Goal: Obtain resource: Obtain resource

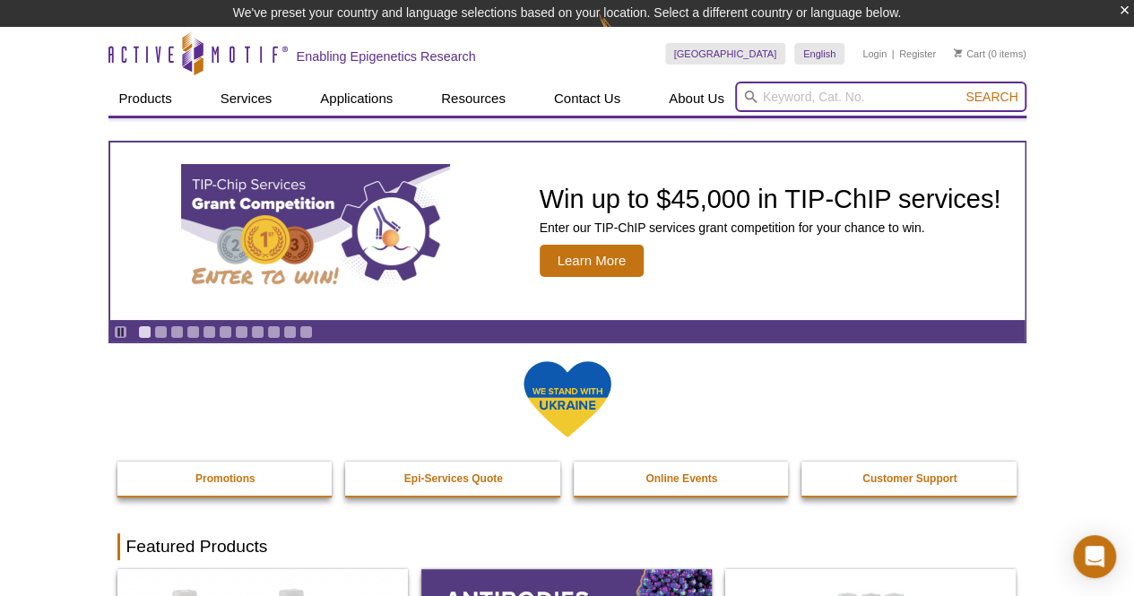
click at [808, 96] on input "search" at bounding box center [880, 97] width 291 height 30
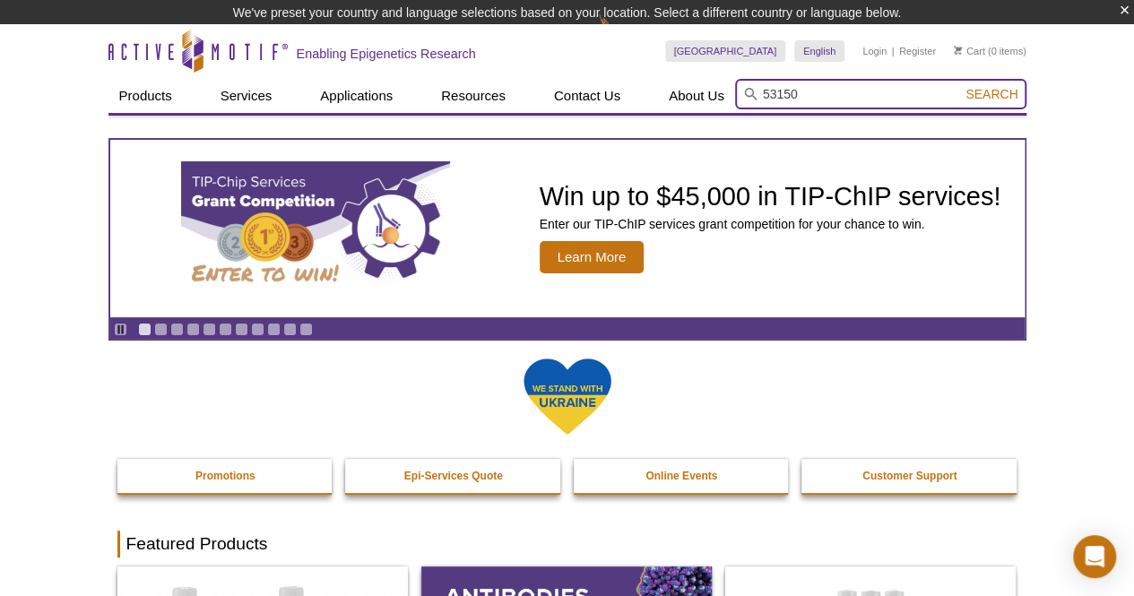
type input "53150"
click at [960, 86] on button "Search" at bounding box center [991, 94] width 63 height 16
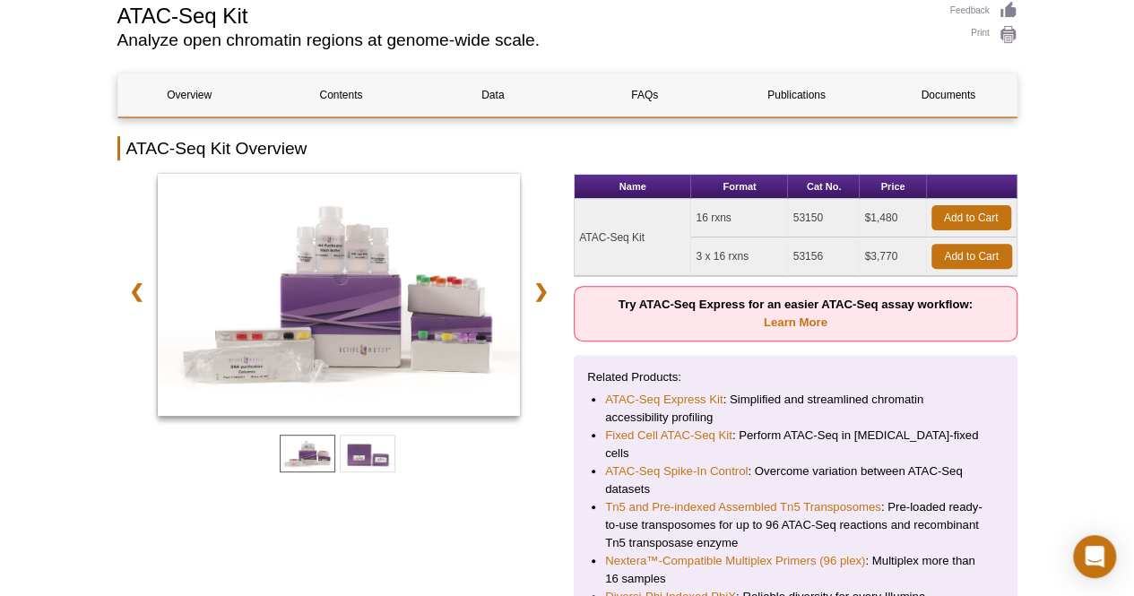
scroll to position [188, 0]
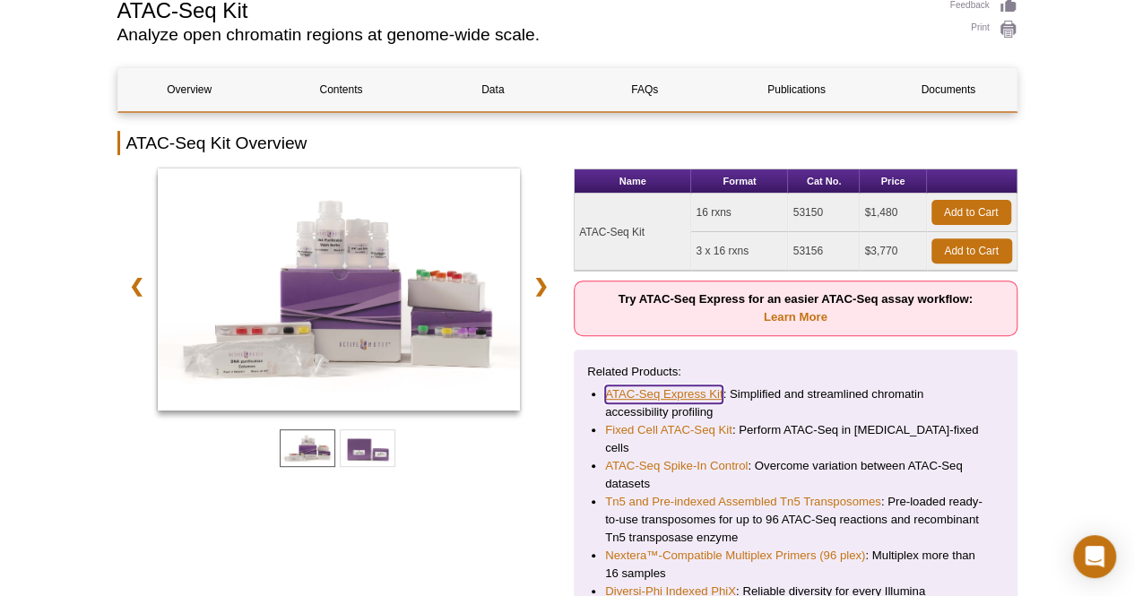
click at [640, 394] on link "ATAC-Seq Express Kit" at bounding box center [663, 395] width 117 height 18
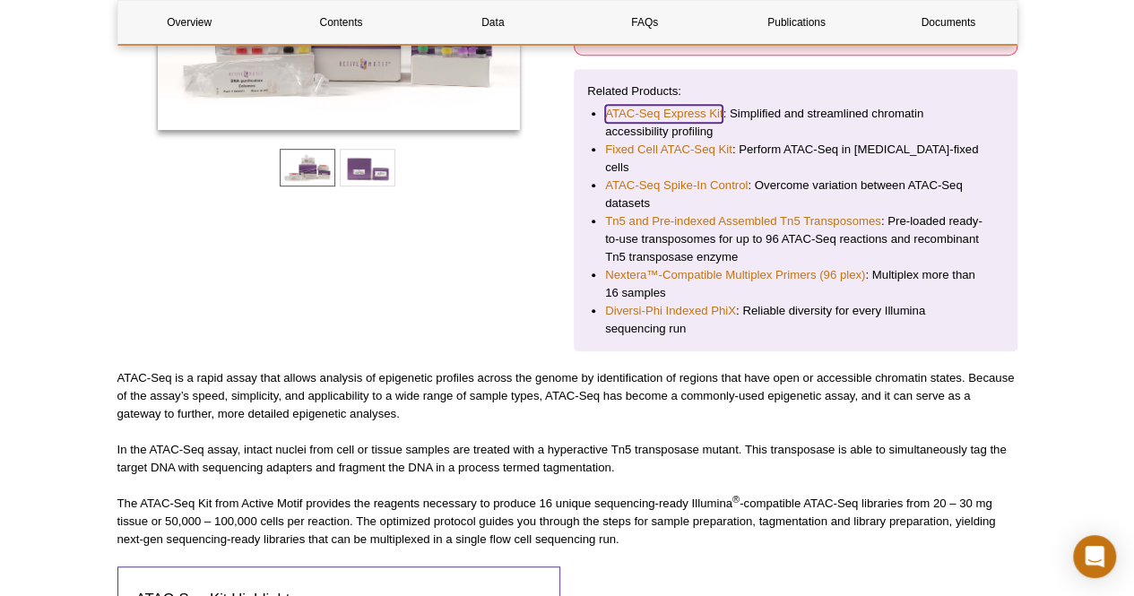
scroll to position [0, 0]
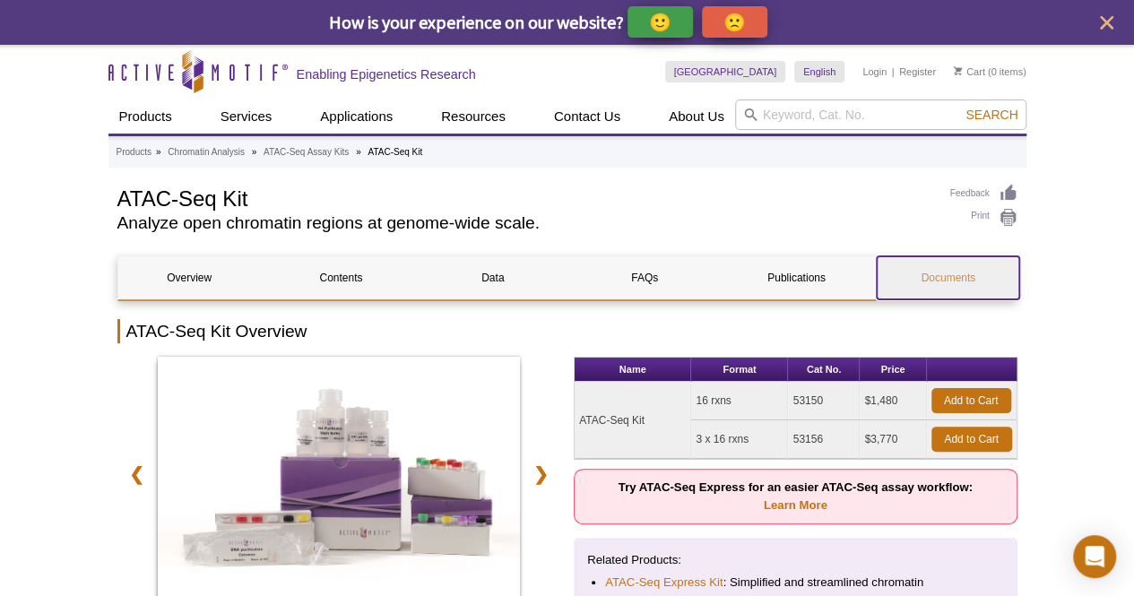
click at [972, 277] on link "Documents" at bounding box center [948, 277] width 143 height 43
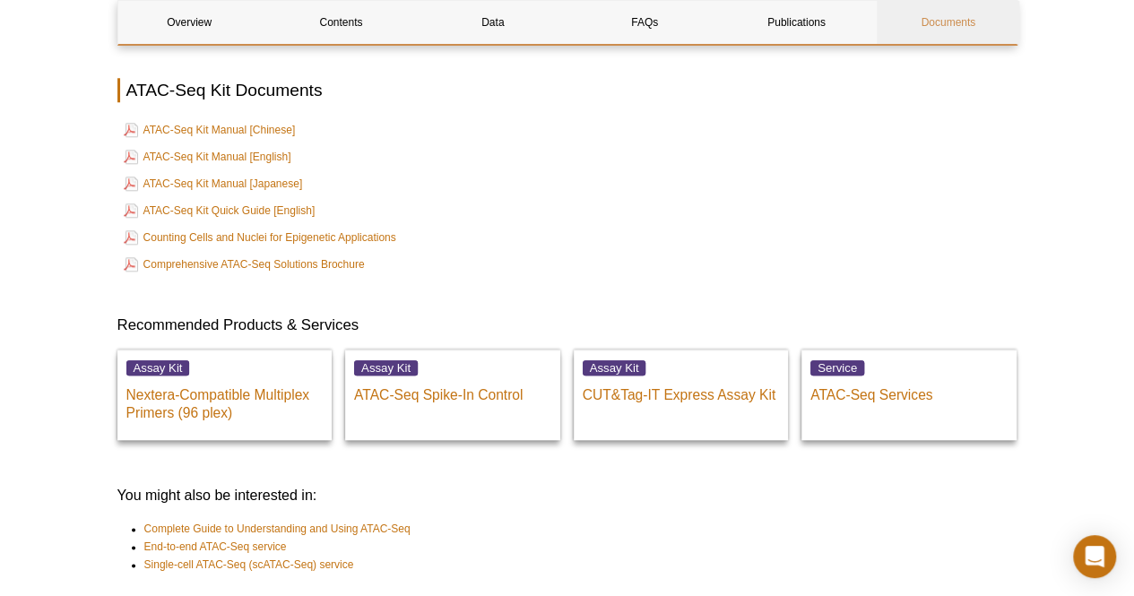
scroll to position [4237, 0]
click at [219, 146] on link "ATAC-Seq Kit Manual [English]" at bounding box center [208, 157] width 168 height 22
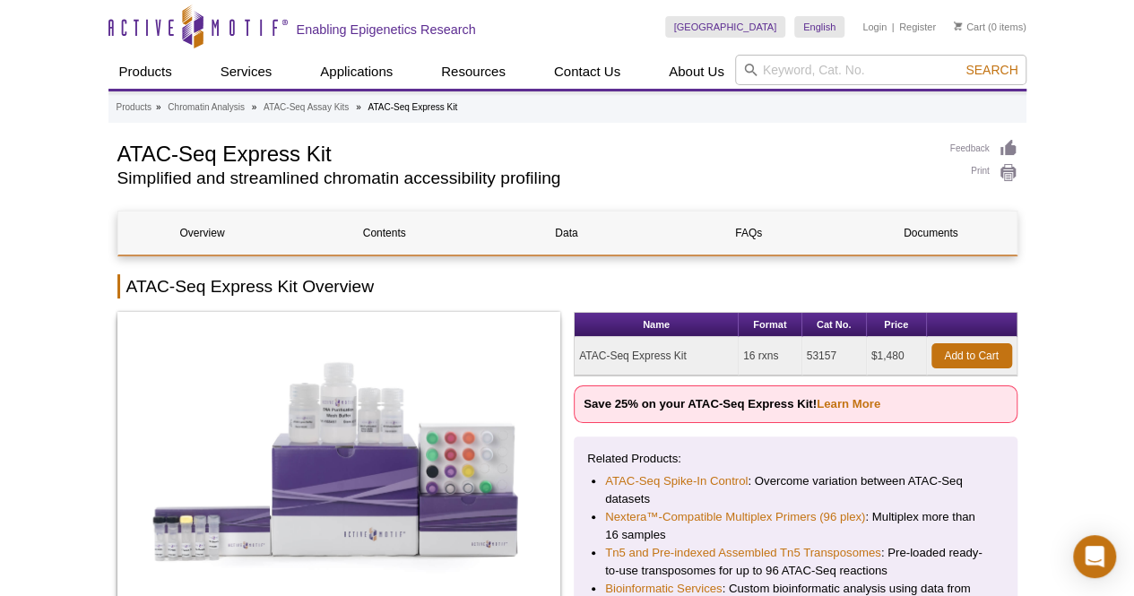
scroll to position [63, 0]
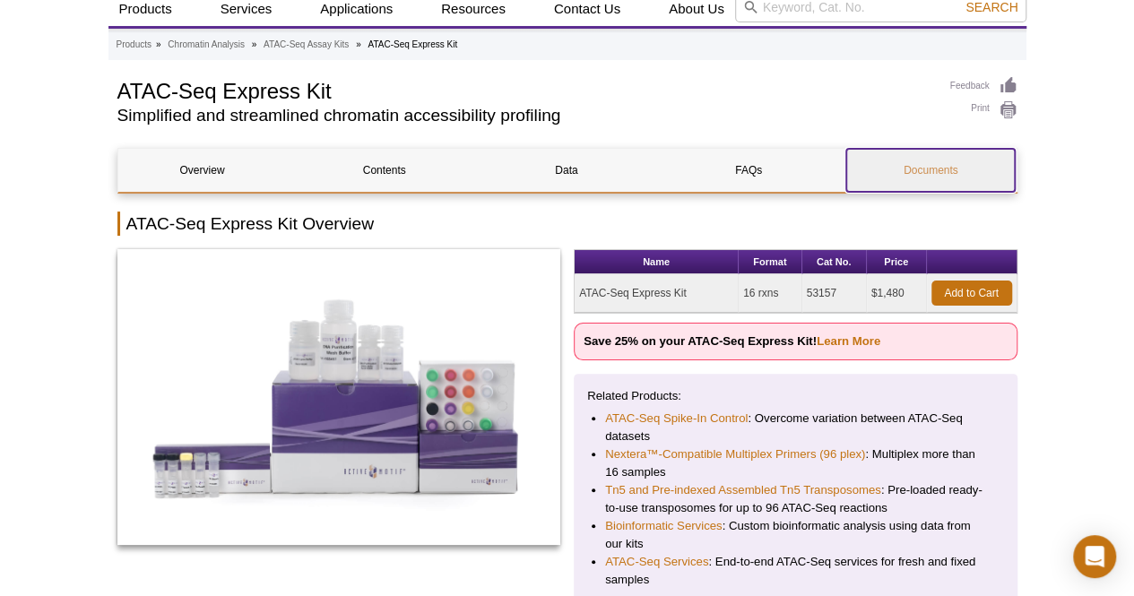
click at [935, 166] on link "Documents" at bounding box center [930, 170] width 169 height 43
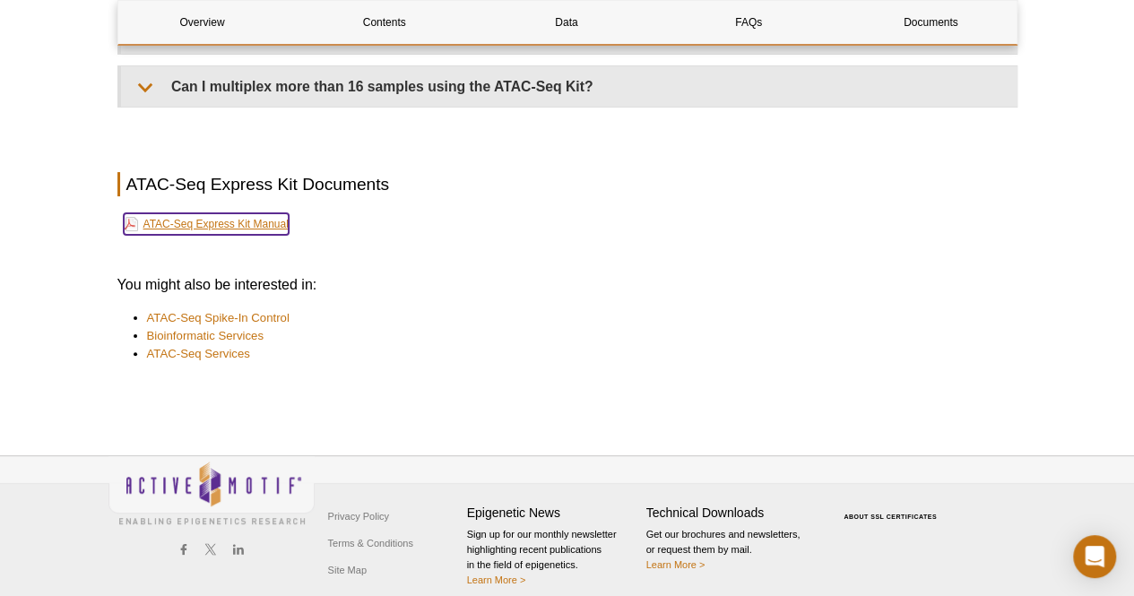
click at [247, 214] on link "ATAC-Seq Express Kit Manual" at bounding box center [206, 224] width 165 height 22
